Goal: Task Accomplishment & Management: Complete application form

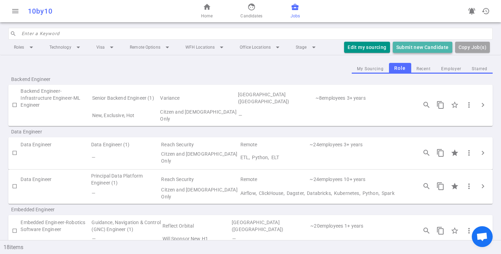
click at [416, 49] on button "Submit new Candidate" at bounding box center [422, 47] width 59 height 11
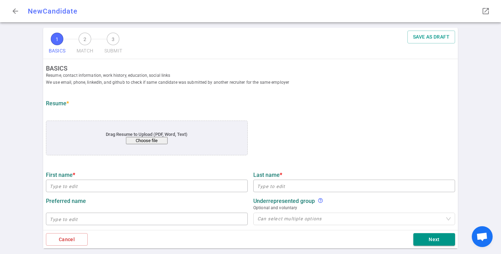
click at [149, 140] on button "Choose file" at bounding box center [147, 140] width 42 height 7
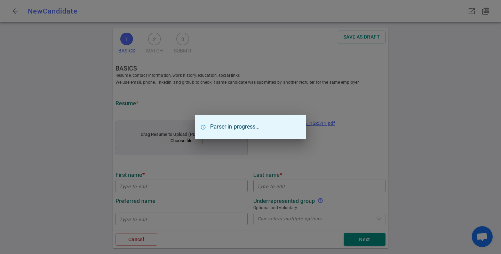
type input "[PERSON_NAME]"
type input "[EMAIL_ADDRESS][DOMAIN_NAME]"
type input "Spotify"
type textarea "Engineering Manager Advertising Data Ingestion Platform"
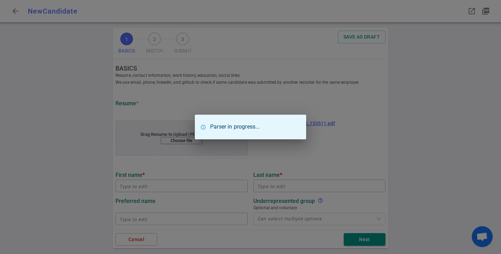
type input "11.2"
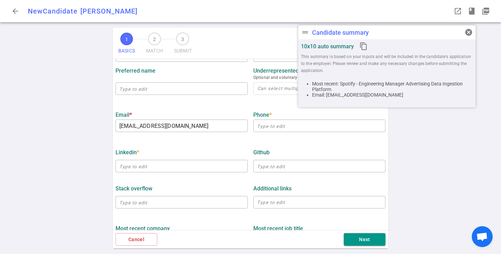
scroll to position [139, 0]
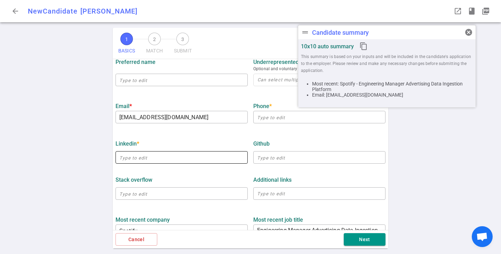
click at [152, 160] on input "text" at bounding box center [181, 157] width 132 height 11
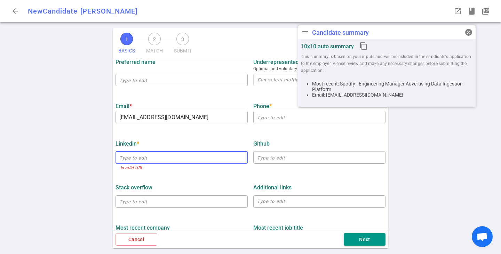
paste input "[EMAIL_ADDRESS][DOMAIN_NAME]"
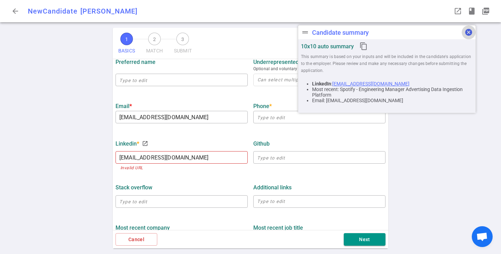
click at [468, 32] on span "cancel" at bounding box center [468, 32] width 8 height 8
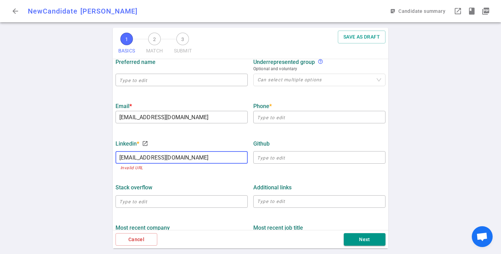
drag, startPoint x: 184, startPoint y: 159, endPoint x: 0, endPoint y: 128, distance: 186.6
click at [0, 128] on div "1 BASICS 2 MATCH 3 SUBMIT SAVE AS DRAFT BASICS Resume, contact information, wor…" at bounding box center [250, 141] width 501 height 226
paste input "[URL][DOMAIN_NAME][PERSON_NAME]"
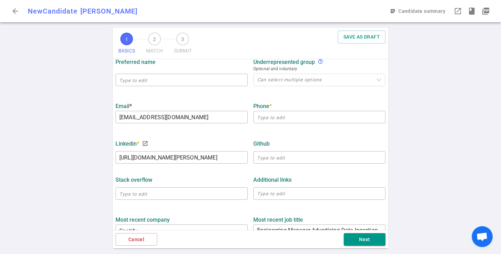
type input "[URL][DOMAIN_NAME][PERSON_NAME]"
click at [268, 120] on input "text" at bounding box center [319, 117] width 132 height 11
paste input "[PHONE_NUMBER]"
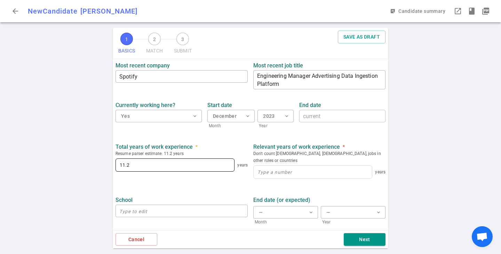
scroll to position [319, 0]
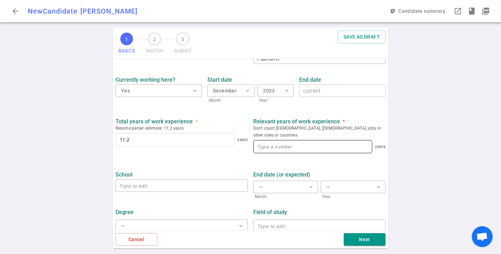
type input "[PHONE_NUMBER]"
click at [280, 141] on input at bounding box center [313, 147] width 118 height 13
type input "11.2"
click at [360, 241] on button "Next" at bounding box center [365, 239] width 42 height 13
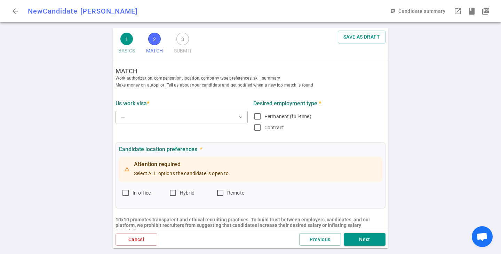
scroll to position [0, 0]
click at [180, 114] on button "— expand_more" at bounding box center [181, 117] width 132 height 13
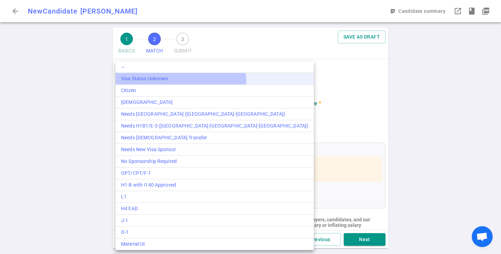
click at [150, 84] on Unknown "Visa Status Unknown" at bounding box center [214, 79] width 198 height 12
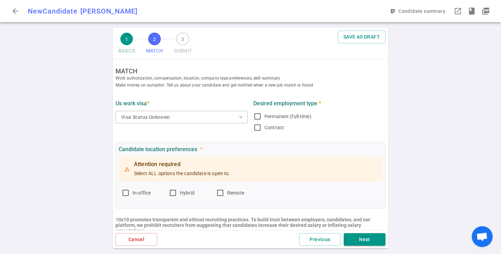
click at [150, 89] on div "— Visa Status Unknown Citizen [DEMOGRAPHIC_DATA] Needs TN ([DEMOGRAPHIC_DATA]-[…" at bounding box center [189, 142] width 149 height 106
click at [145, 115] on button "Visa Status Unknown expand_more" at bounding box center [181, 117] width 132 height 13
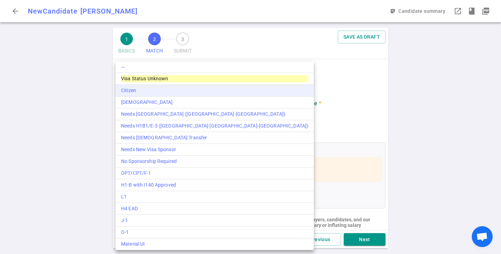
click at [137, 94] on div "Citizen" at bounding box center [214, 90] width 187 height 7
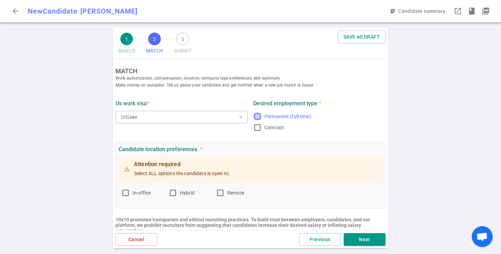
click at [257, 117] on input "Permanent (full-time)" at bounding box center [257, 116] width 8 height 8
checkbox input "true"
click at [223, 191] on input "Remote" at bounding box center [220, 193] width 8 height 8
checkbox input "true"
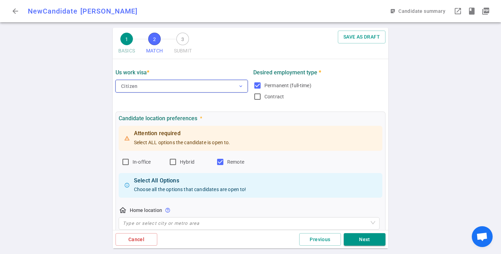
scroll to position [70, 0]
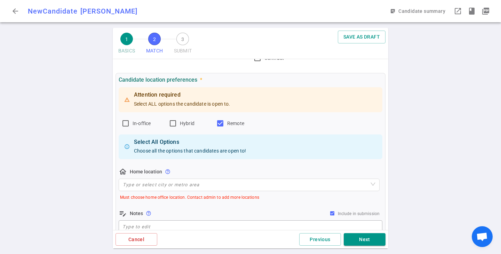
click at [152, 193] on div "home_pin Home location help_outline Type or select city or metro area Must choo…" at bounding box center [249, 184] width 261 height 33
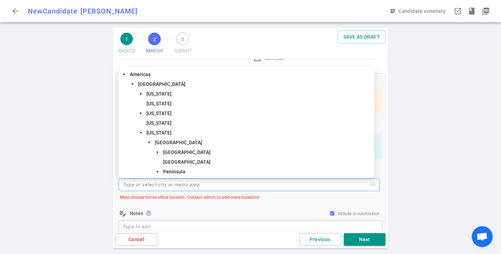
click at [154, 188] on input "search" at bounding box center [249, 185] width 253 height 12
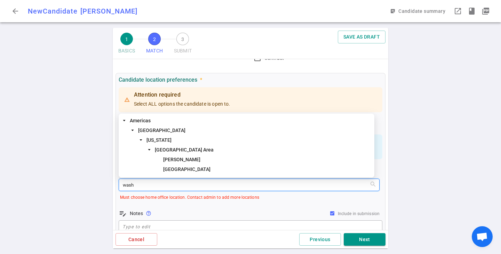
drag, startPoint x: 138, startPoint y: 187, endPoint x: 104, endPoint y: 180, distance: 34.1
click at [107, 182] on div "1 BASICS 2 MATCH 3 SUBMIT SAVE AS DRAFT MATCH Work authorization, compensation,…" at bounding box center [250, 141] width 501 height 226
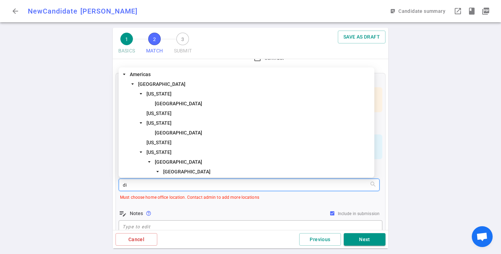
type input "dis"
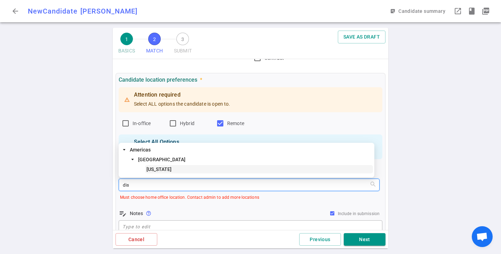
click at [172, 169] on span "[US_STATE]" at bounding box center [158, 170] width 25 height 6
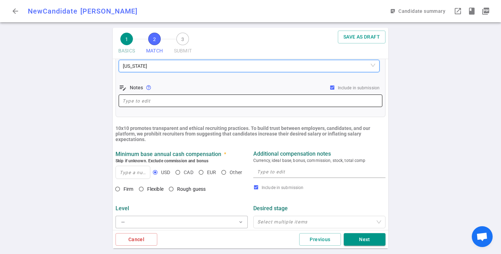
scroll to position [209, 0]
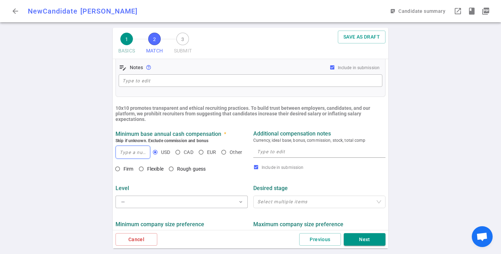
click at [132, 155] on input at bounding box center [133, 152] width 34 height 13
drag, startPoint x: 125, startPoint y: 153, endPoint x: 112, endPoint y: 152, distance: 12.9
click at [112, 152] on div "1 BASICS 2 MATCH 3 SUBMIT SAVE AS DRAFT MATCH Work authorization, compensation,…" at bounding box center [250, 141] width 278 height 226
type input "275,000"
click at [119, 171] on input "Firm" at bounding box center [118, 169] width 12 height 12
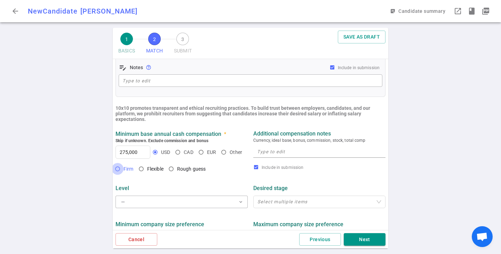
radio input "true"
click at [279, 156] on textarea at bounding box center [319, 152] width 125 height 8
type textarea "h"
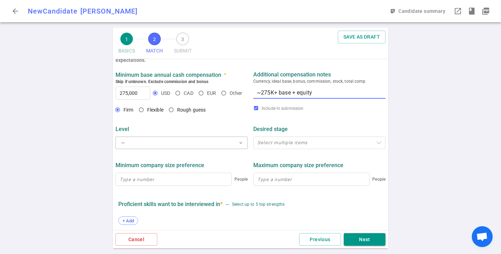
scroll to position [278, 0]
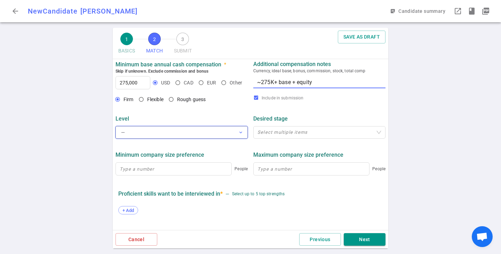
type textarea "~275K+ base + equity"
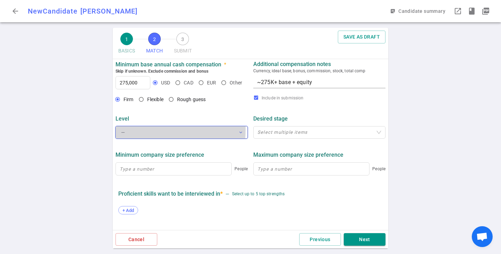
click at [134, 131] on button "— expand_more" at bounding box center [181, 132] width 132 height 13
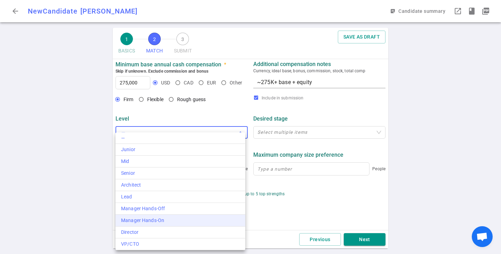
click at [142, 219] on div "Manager Hands-On" at bounding box center [180, 220] width 119 height 7
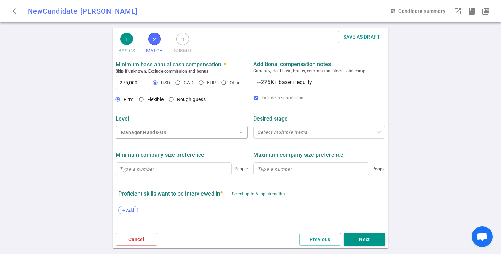
click at [274, 142] on div "Level Manager Hands-On expand_more Desired stage Select multiple items" at bounding box center [251, 125] width 276 height 36
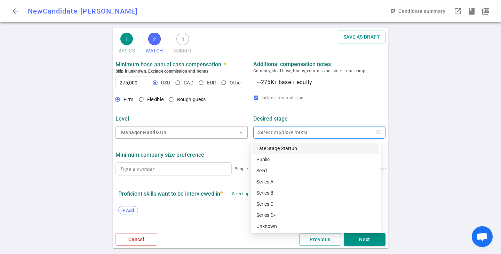
click at [273, 135] on div at bounding box center [316, 132] width 122 height 5
click at [218, 190] on div "Proficient skills want to be interviewed in * — Select up to 5 top strengths" at bounding box center [250, 194] width 264 height 13
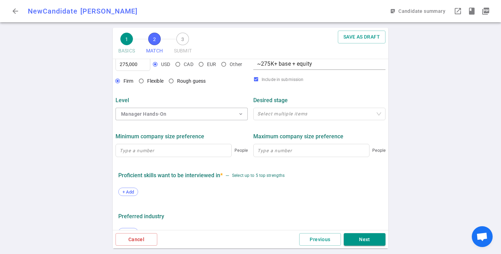
scroll to position [313, 0]
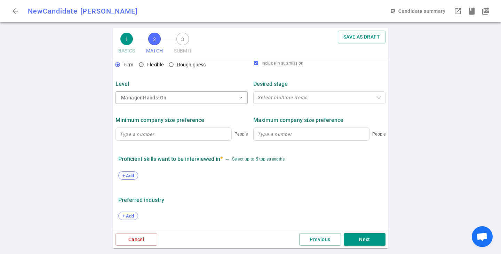
click at [124, 178] on span "+ Add" at bounding box center [128, 175] width 16 height 5
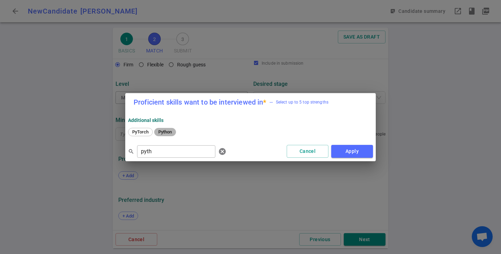
click at [166, 133] on span "Python" at bounding box center [165, 131] width 18 height 5
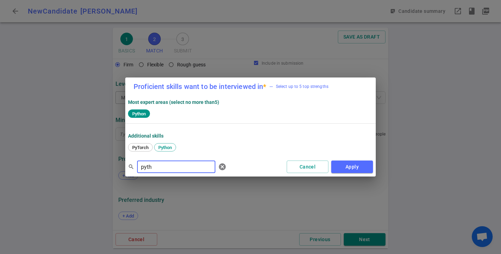
drag, startPoint x: 142, startPoint y: 167, endPoint x: 120, endPoint y: 167, distance: 21.6
click at [120, 167] on div "Proficient skills want to be interviewed in * — Select up to 5 top strengths Mo…" at bounding box center [250, 127] width 501 height 254
click at [139, 146] on span "Java" at bounding box center [137, 147] width 14 height 5
drag, startPoint x: 158, startPoint y: 169, endPoint x: 117, endPoint y: 166, distance: 41.2
click at [117, 166] on div "Proficient skills want to be interviewed in * — Select up to 5 top strengths Mo…" at bounding box center [250, 127] width 501 height 254
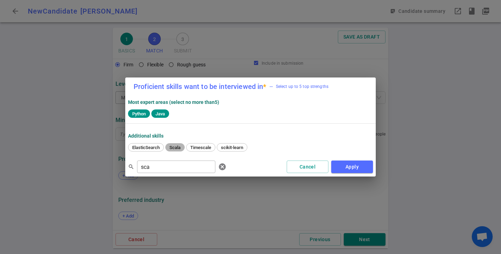
click at [182, 149] on span "Scala" at bounding box center [175, 147] width 16 height 5
drag, startPoint x: 172, startPoint y: 172, endPoint x: 101, endPoint y: 166, distance: 71.5
click at [101, 166] on div "Proficient skills want to be interviewed in * — Select up to 5 top strengths Mo…" at bounding box center [250, 127] width 501 height 254
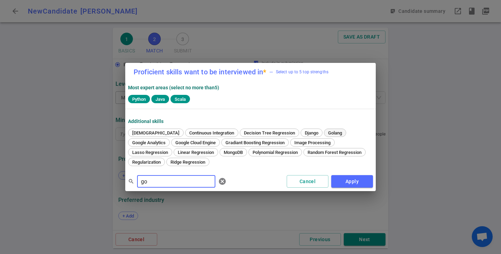
type input "go"
click at [326, 133] on span "Golang" at bounding box center [335, 132] width 19 height 5
click at [360, 192] on div "Proficient skills want to be interviewed in * — Select up to 5 top strengths Mo…" at bounding box center [250, 127] width 501 height 254
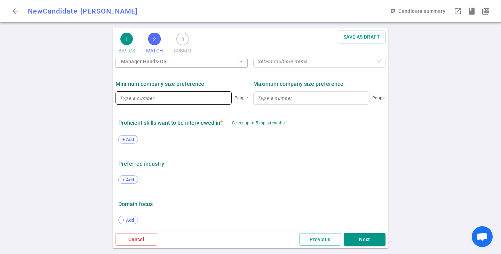
scroll to position [353, 0]
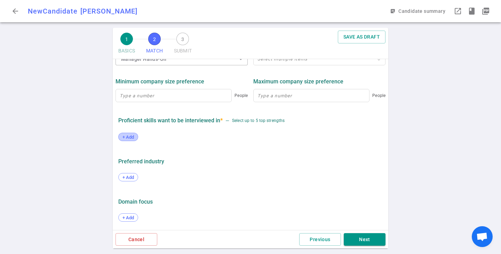
click at [131, 140] on span "+ Add" at bounding box center [128, 137] width 16 height 5
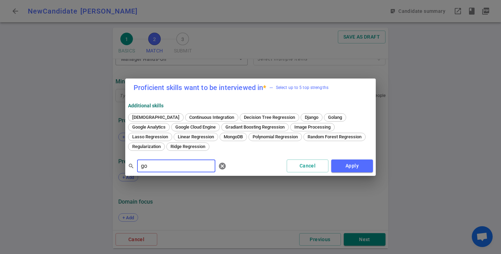
click at [303, 112] on div "Agnostic Continuous Integration Decision Tree Regression Django Golang Google A…" at bounding box center [250, 133] width 245 height 42
click at [326, 117] on span "Golang" at bounding box center [335, 117] width 19 height 5
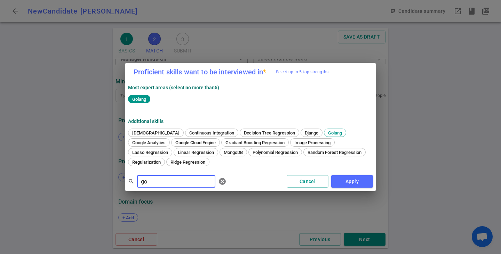
drag, startPoint x: 177, startPoint y: 176, endPoint x: 83, endPoint y: 151, distance: 97.7
click at [83, 151] on div "Proficient skills want to be interviewed in * — Select up to 5 top strengths Mo…" at bounding box center [250, 127] width 501 height 254
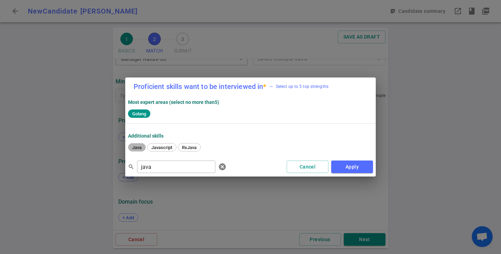
click at [137, 149] on span "Java" at bounding box center [137, 147] width 14 height 5
drag, startPoint x: 154, startPoint y: 170, endPoint x: 120, endPoint y: 164, distance: 34.6
click at [120, 164] on div "Proficient skills want to be interviewed in * — Select up to 5 top strengths Mo…" at bounding box center [250, 127] width 501 height 254
click at [135, 149] on span "Scala" at bounding box center [138, 147] width 16 height 5
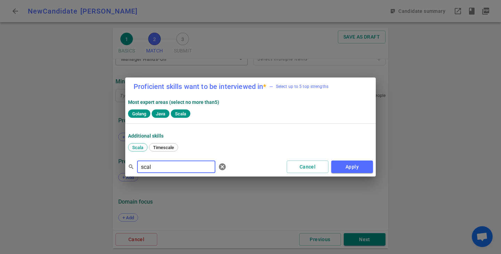
drag, startPoint x: 156, startPoint y: 169, endPoint x: 132, endPoint y: 168, distance: 24.4
click at [132, 168] on div "search scal ​ cancel" at bounding box center [178, 167] width 101 height 14
type input "pyth"
click at [167, 144] on div "Python" at bounding box center [165, 147] width 22 height 8
click at [354, 169] on button "Apply" at bounding box center [352, 167] width 42 height 13
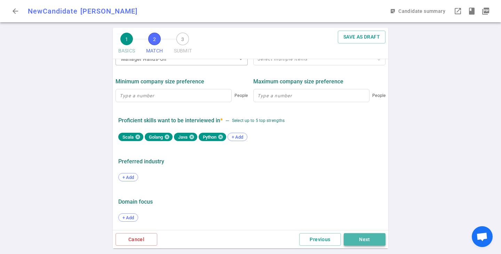
click at [354, 238] on button "Next" at bounding box center [365, 239] width 42 height 13
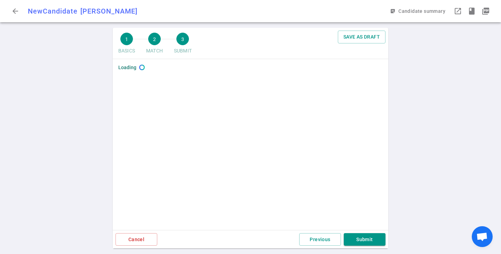
scroll to position [0, 0]
click at [338, 43] on div "SAVE AS DRAFT" at bounding box center [362, 37] width 48 height 13
click at [368, 244] on button "Submit" at bounding box center [365, 239] width 42 height 13
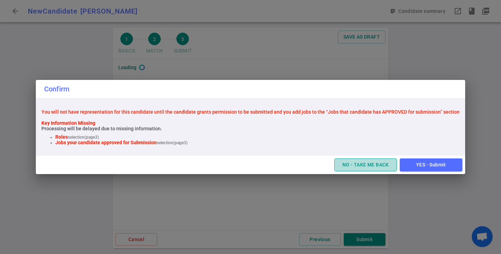
click at [373, 167] on button "NO - TAKE ME BACK" at bounding box center [365, 165] width 63 height 13
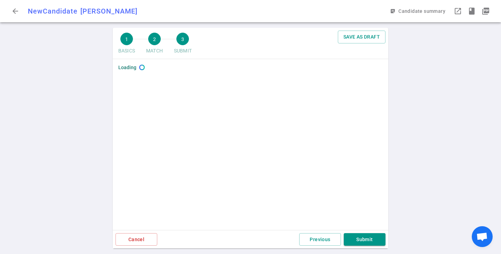
click at [249, 118] on div "Loading" at bounding box center [251, 144] width 276 height 171
click at [366, 241] on button "Submit" at bounding box center [365, 239] width 42 height 13
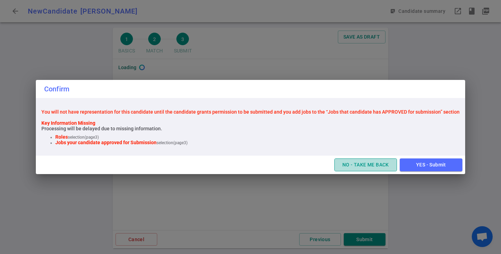
click at [359, 161] on button "NO - TAKE ME BACK" at bounding box center [365, 165] width 63 height 13
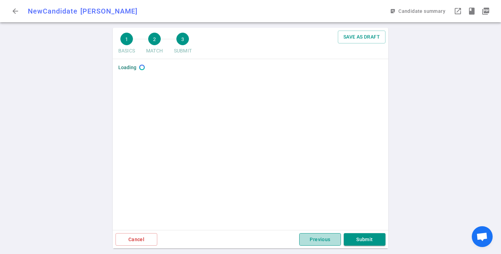
click at [316, 240] on button "Previous" at bounding box center [320, 239] width 42 height 13
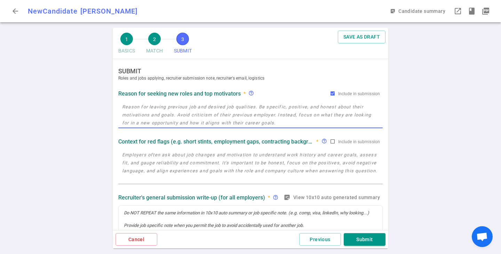
click at [208, 117] on textarea at bounding box center [250, 115] width 257 height 24
paste textarea "looking for EM roles would like to be highly technical or even hands on at leas…"
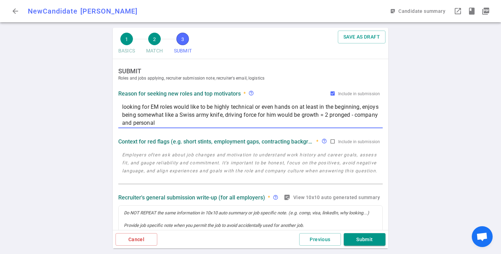
drag, startPoint x: 186, startPoint y: 110, endPoint x: 201, endPoint y: 123, distance: 19.7
click at [201, 123] on textarea "looking for EM roles would like to be highly technical or even hands on at leas…" at bounding box center [250, 115] width 257 height 24
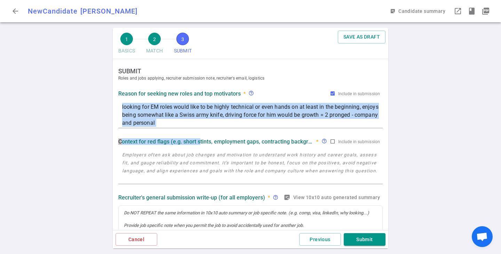
drag, startPoint x: 177, startPoint y: 128, endPoint x: 135, endPoint y: 123, distance: 42.4
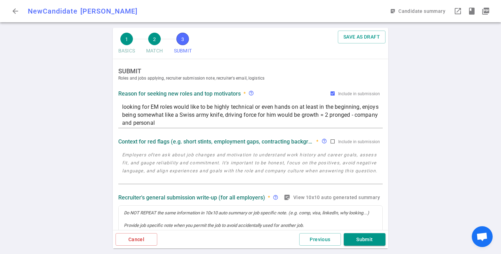
click at [159, 121] on textarea "looking for EM roles would like to be highly technical or even hands on at leas…" at bounding box center [250, 115] width 257 height 24
click at [217, 115] on textarea "looking for EM roles would like to be highly technical or even hands on at leas…" at bounding box center [250, 115] width 257 height 24
click at [273, 111] on textarea "looking for EM roles would like to be highly technical or even hands on at leas…" at bounding box center [250, 115] width 257 height 24
click at [273, 117] on textarea "looking for EM roles would like to be highly technical or even hands on at leas…" at bounding box center [250, 115] width 257 height 24
click at [220, 115] on textarea "looking for EM roles would like to be highly technical or even hands on at leas…" at bounding box center [250, 115] width 257 height 24
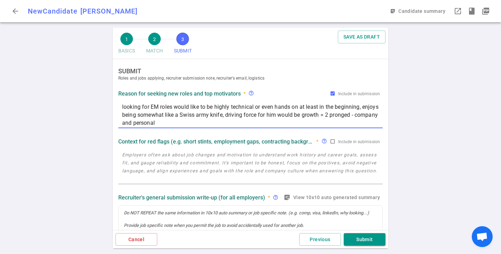
click at [224, 122] on textarea "looking for EM roles would like to be highly technical or even hands on at leas…" at bounding box center [250, 115] width 257 height 24
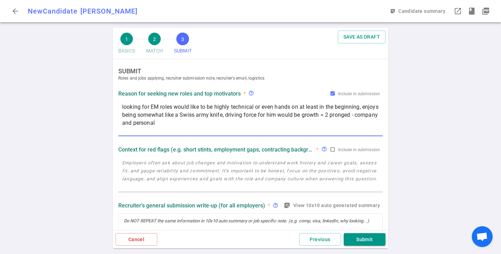
paste textarea "Reason for Looking: more passive, feeling a bit stagnant at Spotify"
type textarea "looking for EM roles would like to be highly technical or even hands on at leas…"
click at [174, 172] on textarea at bounding box center [250, 175] width 257 height 32
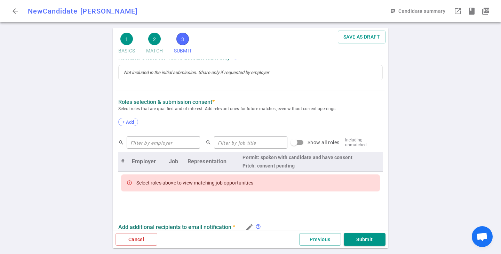
scroll to position [244, 0]
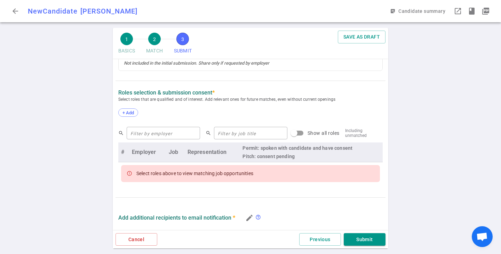
click at [125, 108] on div "+ Add" at bounding box center [250, 113] width 264 height 15
click at [128, 111] on span "+ Add" at bounding box center [128, 112] width 16 height 5
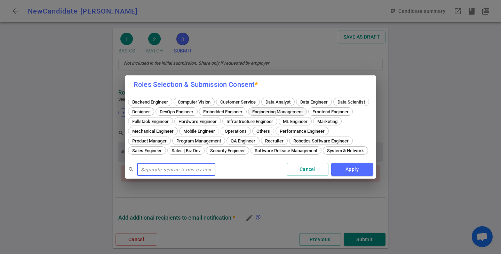
click at [305, 114] on span "Engineering Management" at bounding box center [277, 111] width 55 height 5
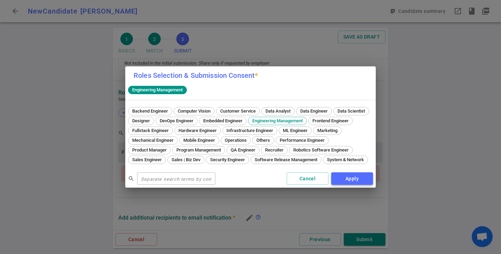
click at [346, 177] on button "Apply" at bounding box center [352, 179] width 42 height 13
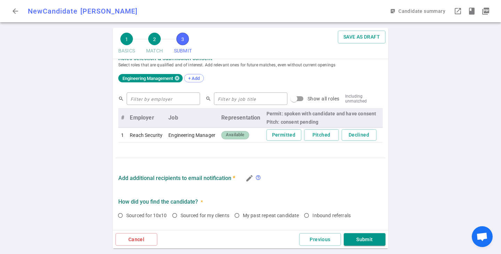
scroll to position [278, 0]
click at [233, 102] on input "text" at bounding box center [250, 98] width 73 height 11
type input "engineering"
click at [277, 136] on button "Permitted" at bounding box center [283, 134] width 35 height 11
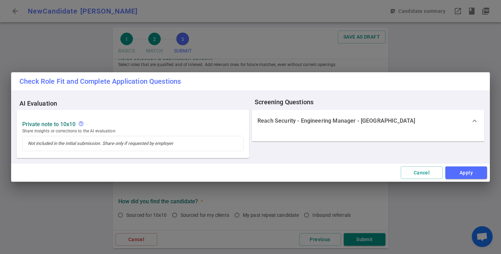
click at [478, 121] on span "expand_more" at bounding box center [474, 121] width 8 height 8
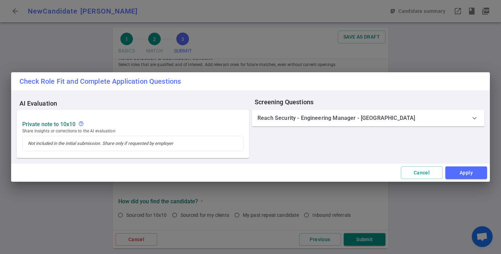
click at [476, 120] on span "expand_more" at bounding box center [474, 118] width 8 height 8
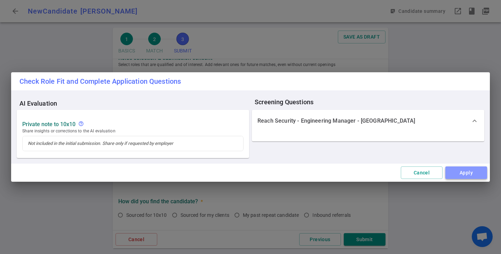
click at [467, 171] on button "Apply" at bounding box center [466, 173] width 42 height 13
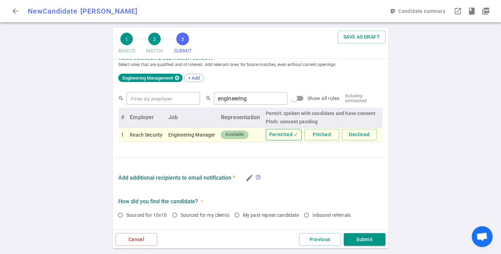
click at [285, 135] on button "Permitted ✓" at bounding box center [284, 134] width 36 height 11
click at [285, 135] on button "Permitted" at bounding box center [283, 134] width 35 height 11
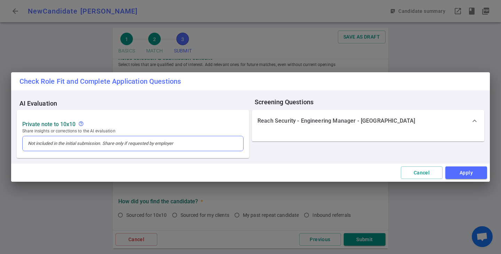
click at [71, 144] on div at bounding box center [133, 143] width 221 height 15
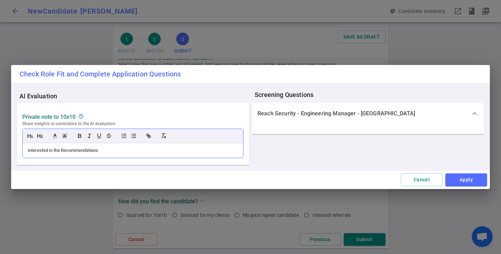
click at [59, 150] on div "interested in the Recommendations" at bounding box center [133, 151] width 210 height 6
click at [62, 151] on div "interested in the Recommendations" at bounding box center [133, 151] width 210 height 6
click at [63, 152] on div "interested in the Recommendations" at bounding box center [133, 151] width 210 height 6
click at [121, 153] on div "interested in the EM- Recommendations" at bounding box center [133, 151] width 210 height 6
click at [462, 178] on button "Apply" at bounding box center [466, 180] width 42 height 13
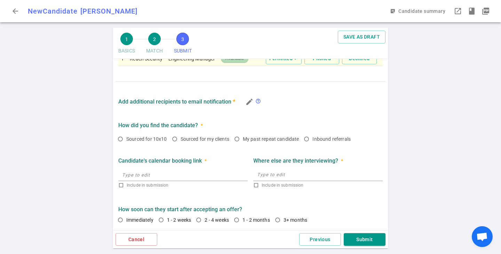
scroll to position [357, 0]
click at [174, 138] on input "Sourced for my clients" at bounding box center [175, 139] width 12 height 12
radio input "true"
click at [261, 176] on textarea at bounding box center [318, 175] width 122 height 8
type textarea "Hightouch"
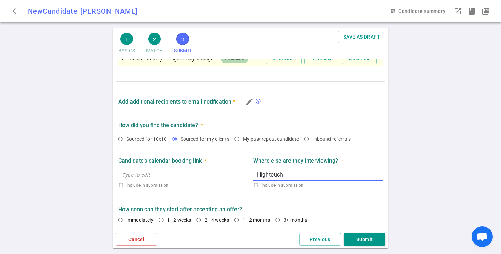
click at [201, 220] on input "2 - 4 weeks" at bounding box center [199, 220] width 12 height 12
radio input "true"
click at [361, 237] on button "Submit" at bounding box center [365, 239] width 42 height 13
type textarea "looking for EM roles would like to be highly technical or even hands on at leas…"
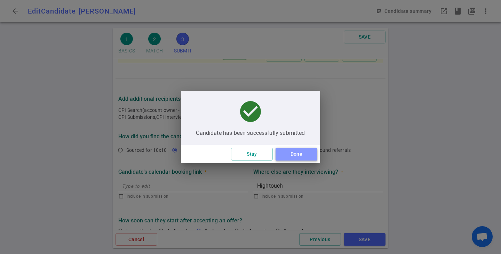
click at [288, 153] on button "Done" at bounding box center [297, 154] width 42 height 13
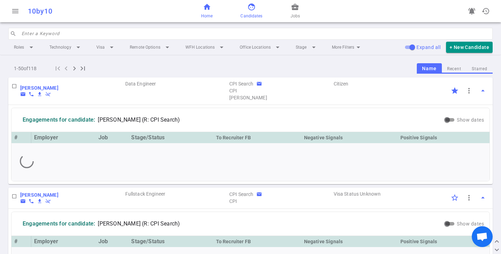
click at [210, 11] on span "home" at bounding box center [207, 7] width 8 height 8
